Goal: Information Seeking & Learning: Learn about a topic

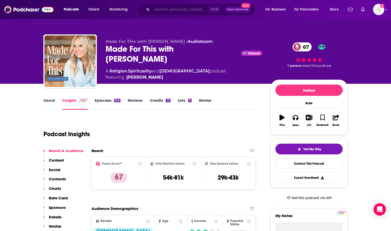
click at [159, 11] on input "Search podcasts, credits, & more..." at bounding box center [180, 9] width 57 height 8
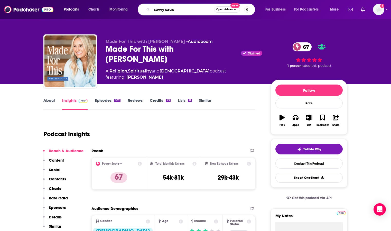
type input "savvy sauce"
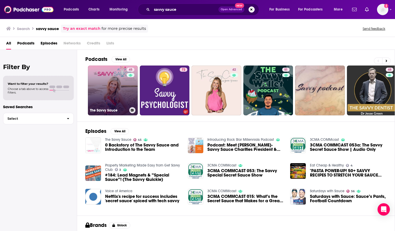
click at [114, 96] on link "45 The Savvy Sauce" at bounding box center [113, 91] width 50 height 50
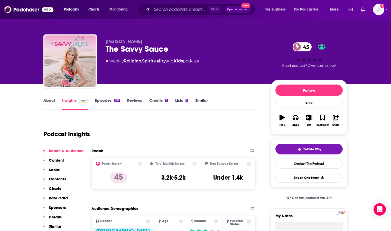
drag, startPoint x: 372, startPoint y: 129, endPoint x: 359, endPoint y: 125, distance: 13.4
